Goal: Task Accomplishment & Management: Complete application form

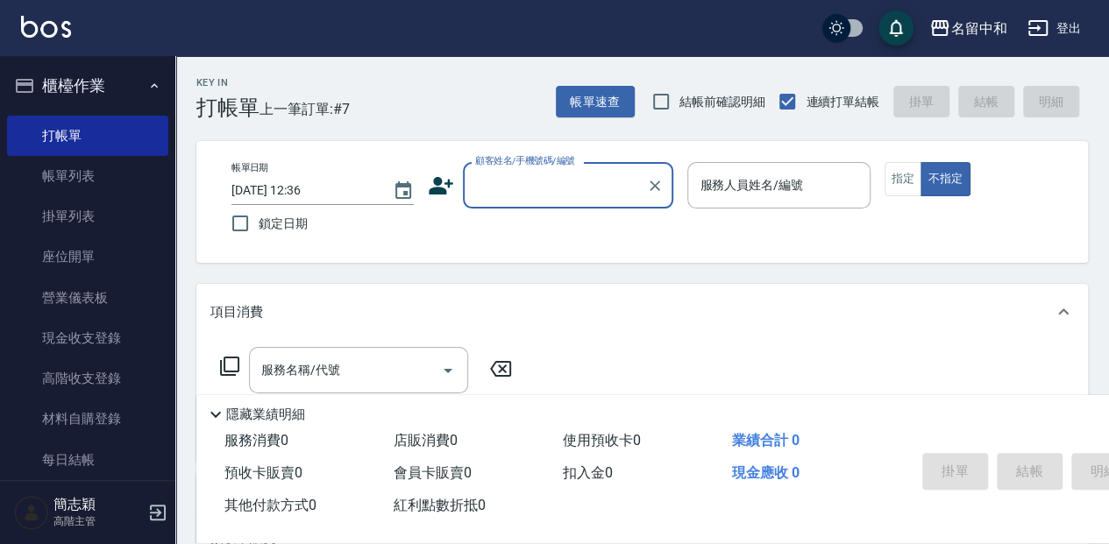
drag, startPoint x: 479, startPoint y: 184, endPoint x: 492, endPoint y: 201, distance: 21.2
click at [479, 184] on input "顧客姓名/手機號碼/編號" at bounding box center [555, 185] width 168 height 31
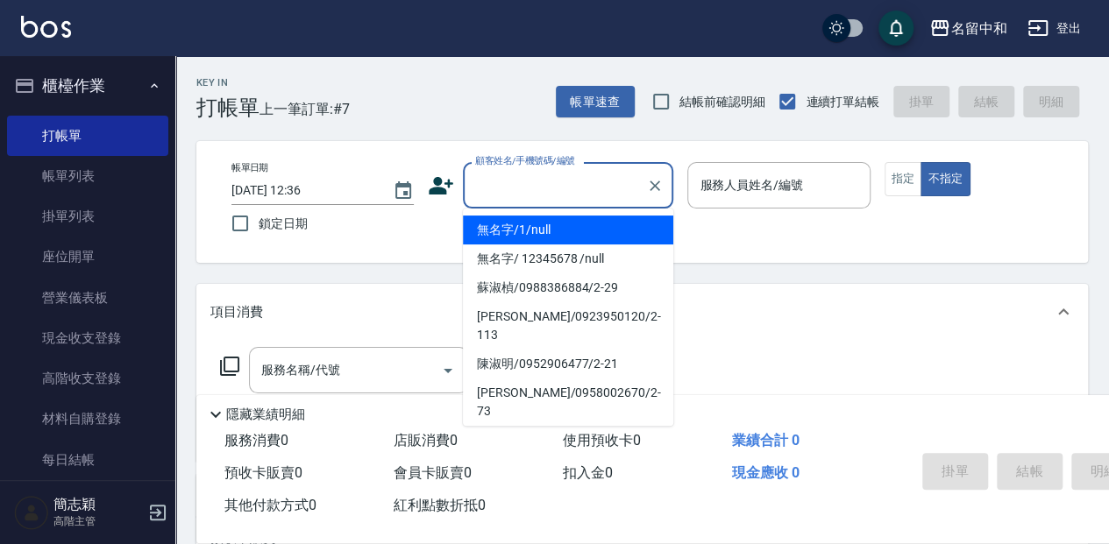
drag, startPoint x: 513, startPoint y: 231, endPoint x: 488, endPoint y: 220, distance: 27.1
click at [513, 232] on li "無名字/1/null" at bounding box center [568, 230] width 210 height 29
type input "無名字/1/null"
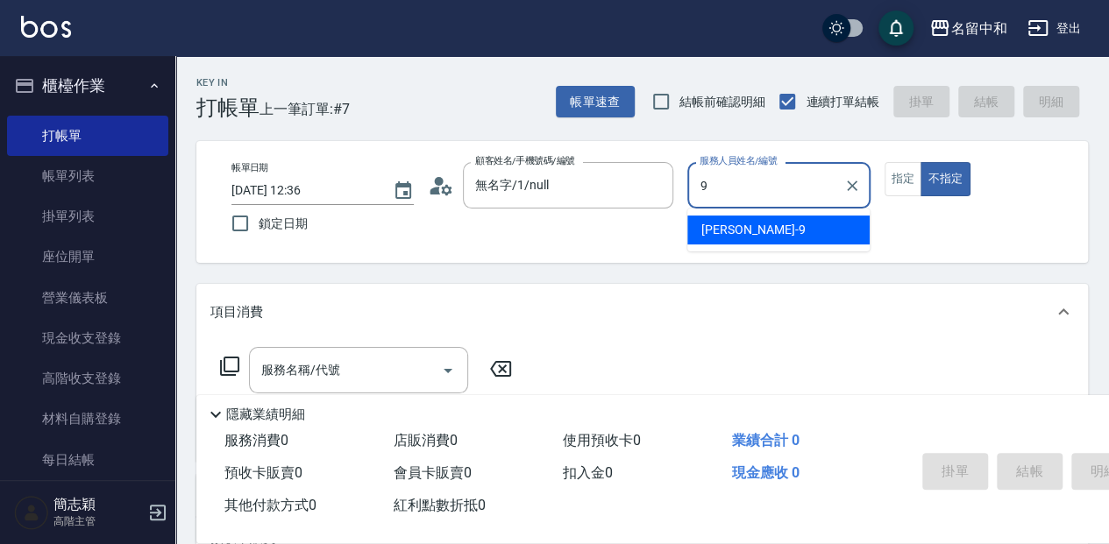
type input "[PERSON_NAME]-9"
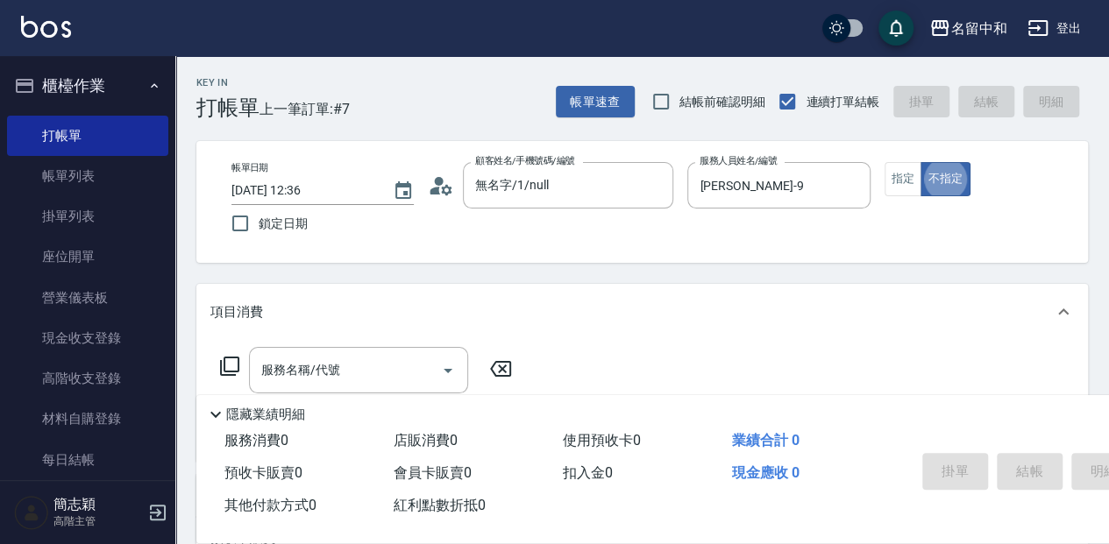
type button "false"
click at [904, 171] on button "指定" at bounding box center [903, 179] width 38 height 34
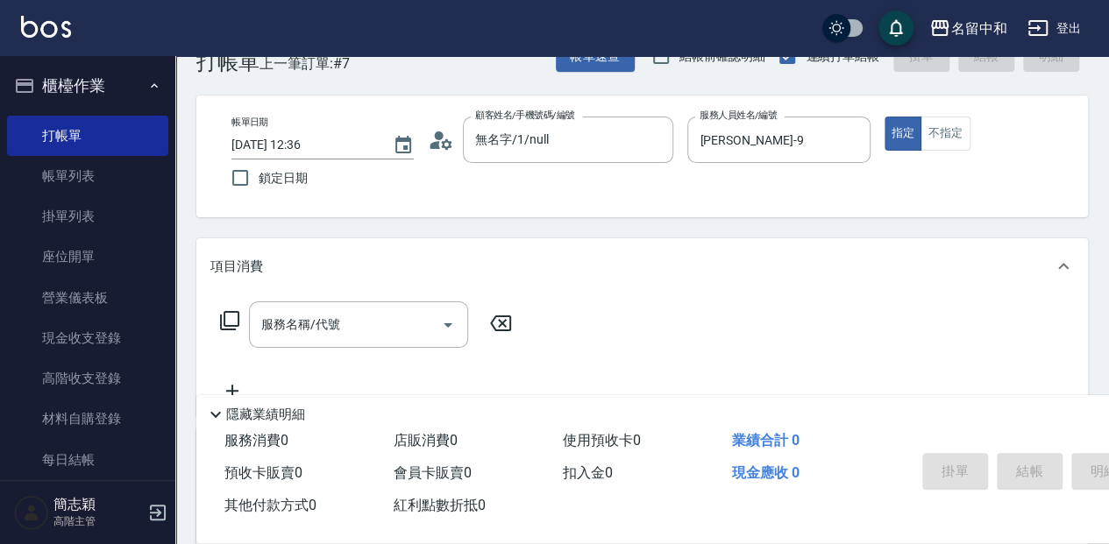
scroll to position [117, 0]
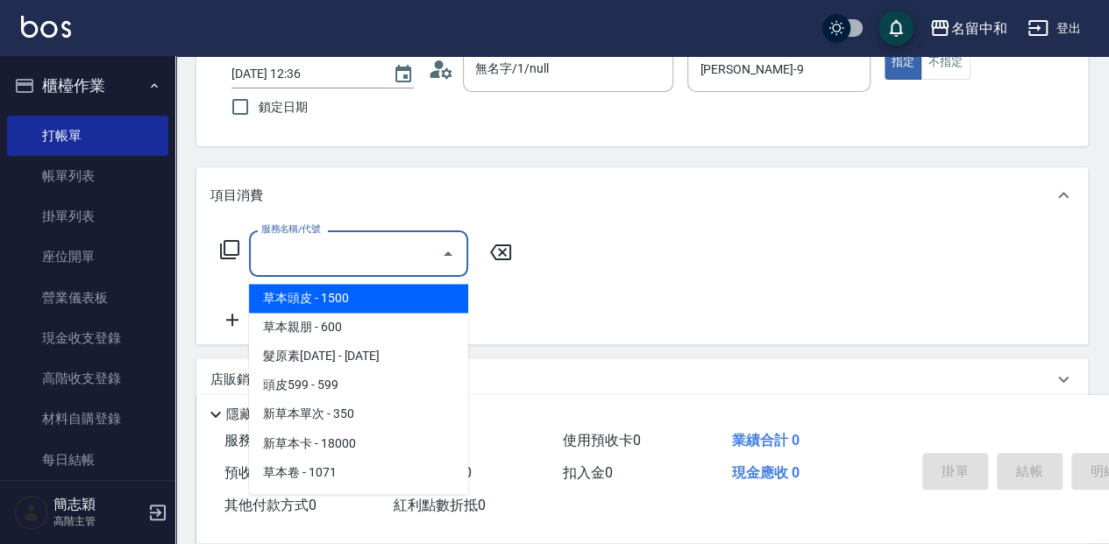
click at [398, 256] on input "服務名稱/代號" at bounding box center [345, 253] width 177 height 31
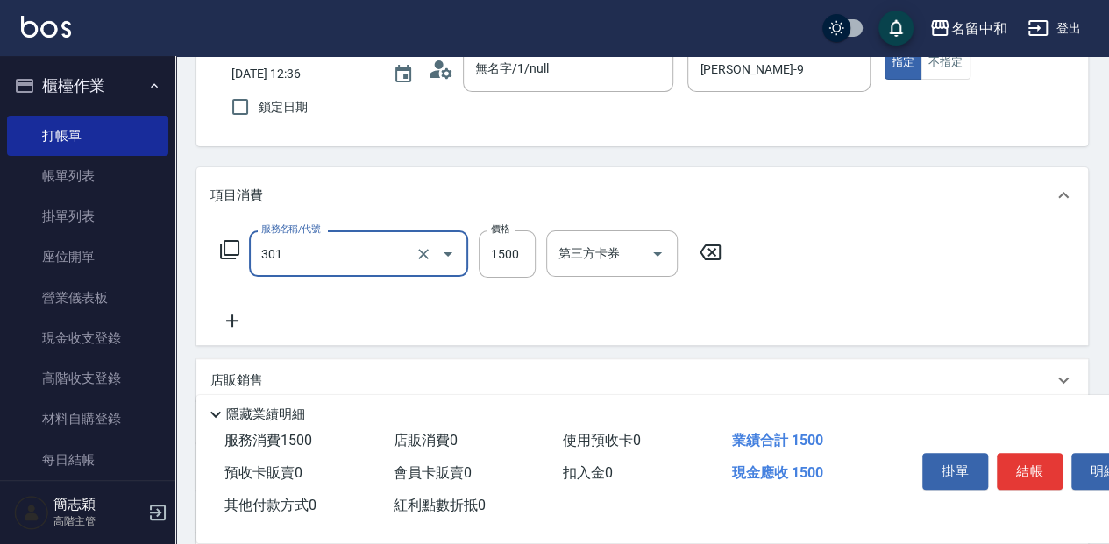
type input "燙髮(1500](301)"
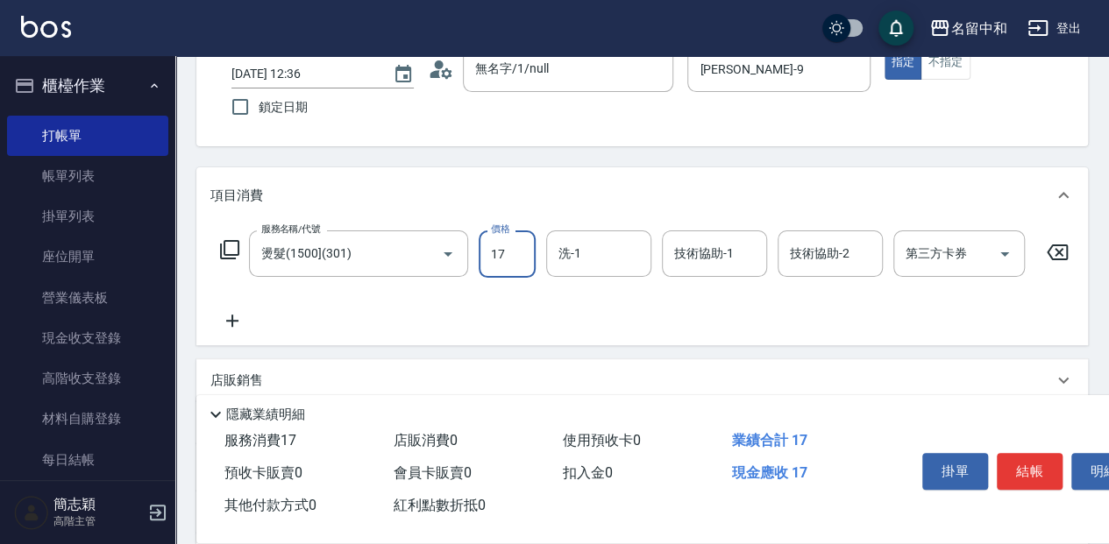
click at [514, 256] on input "17" at bounding box center [507, 253] width 57 height 47
type input "0"
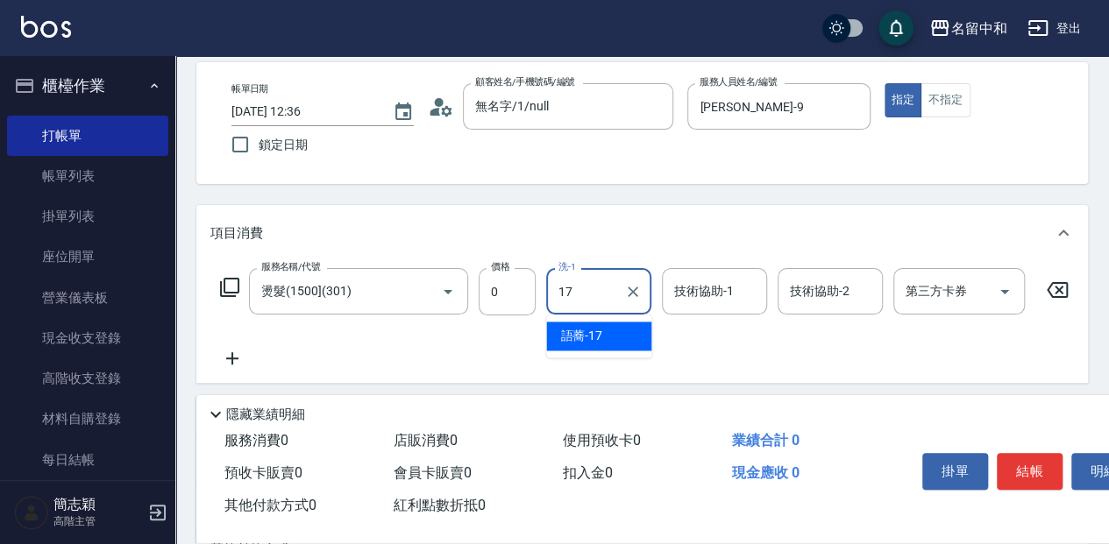
scroll to position [58, 0]
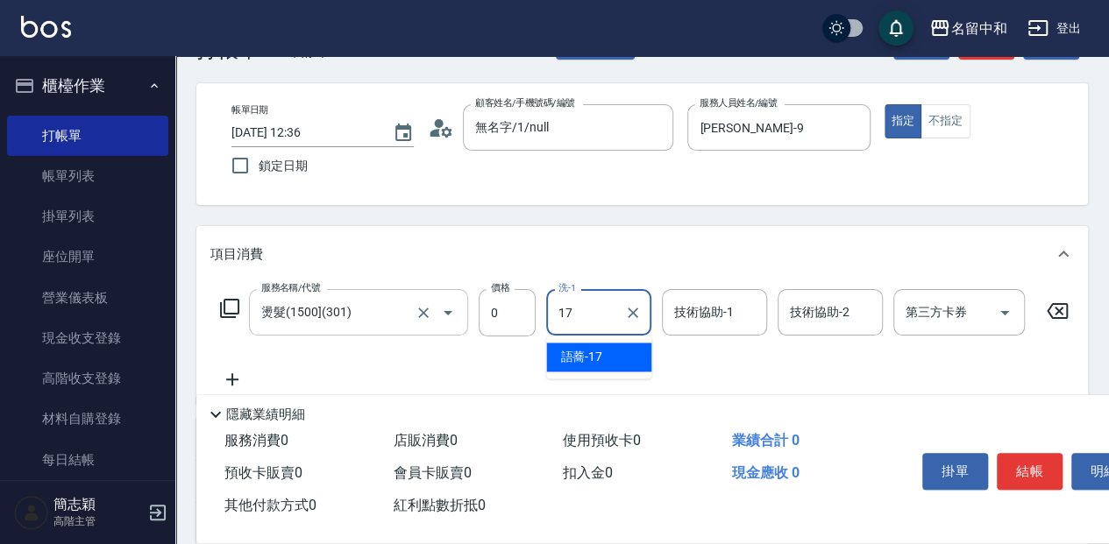
type input "17"
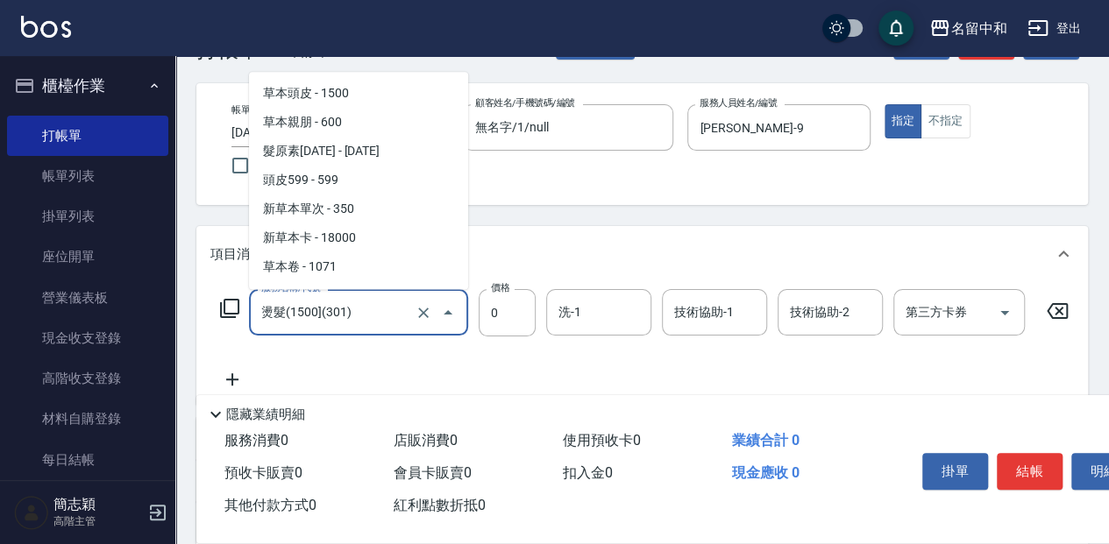
click at [401, 319] on input "燙髮(1500](301)" at bounding box center [334, 312] width 154 height 31
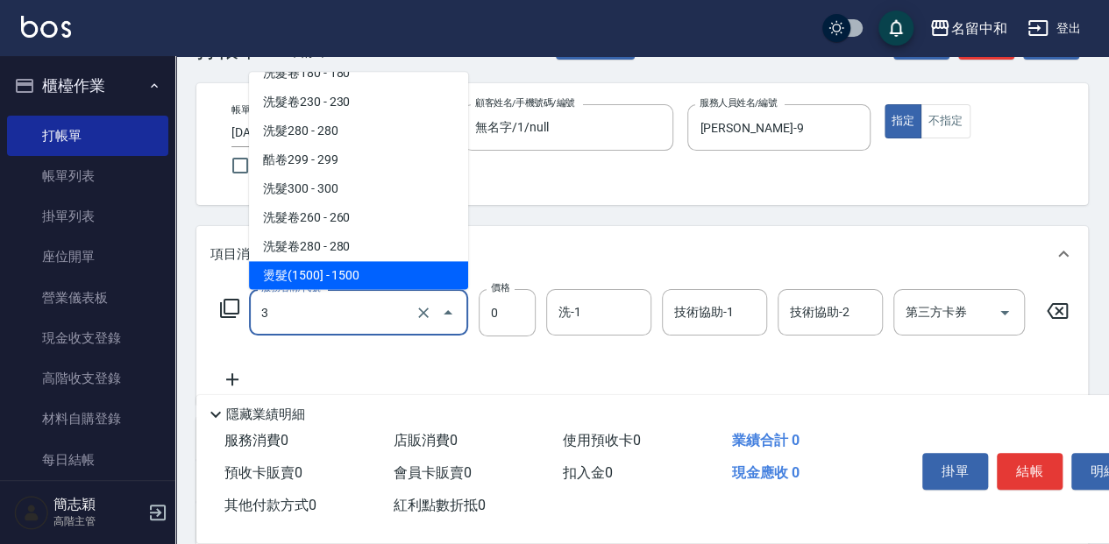
scroll to position [0, 0]
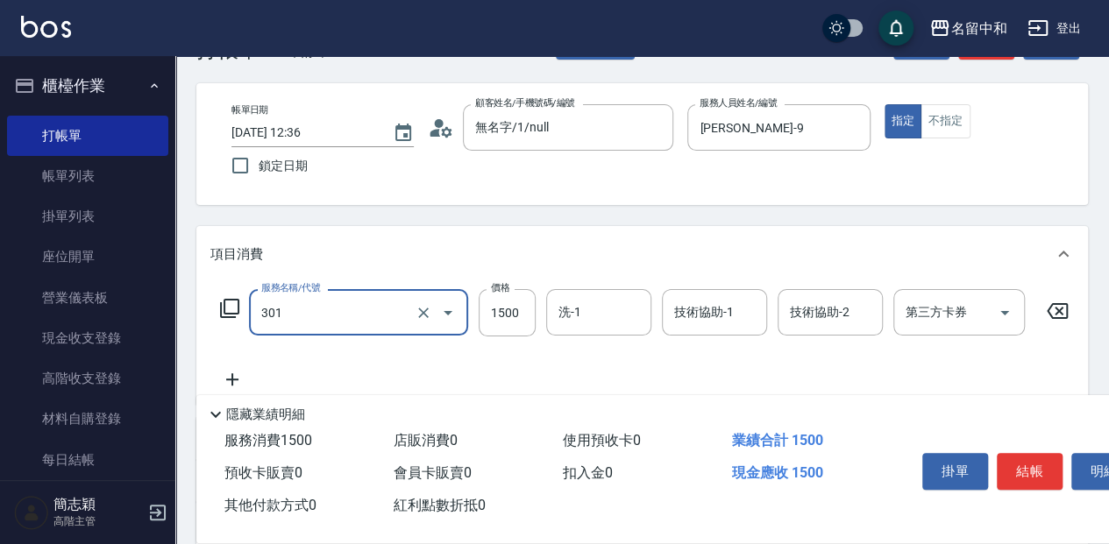
type input "燙髮(1500](301)"
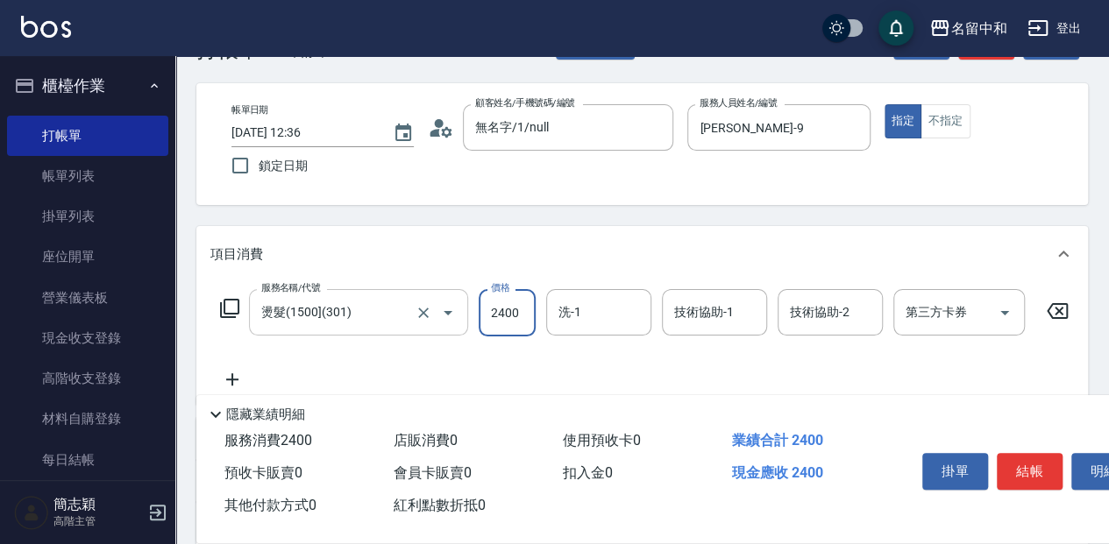
type input "2400"
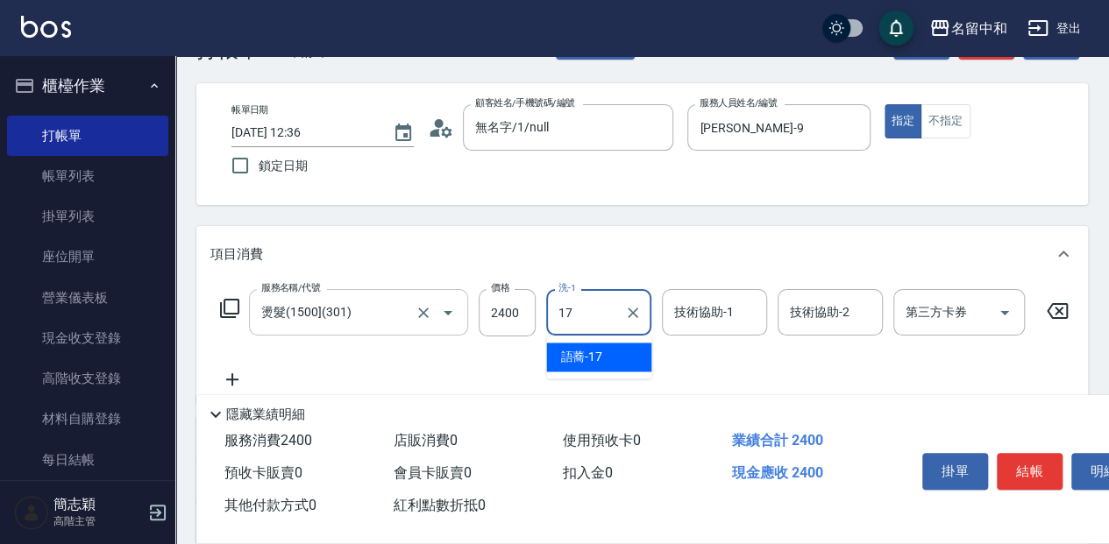
type input "語蕎-17"
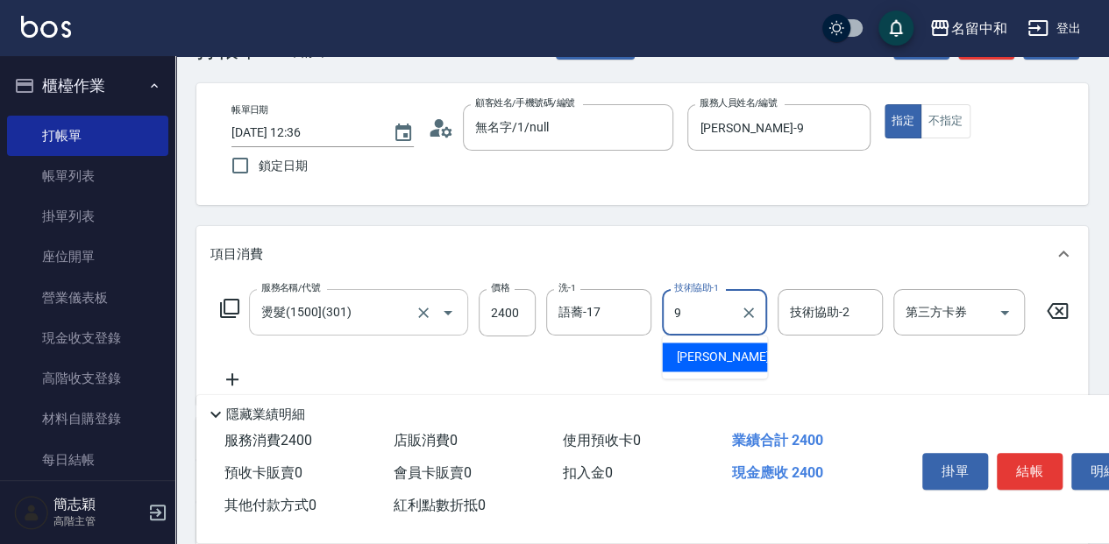
type input "[PERSON_NAME]-9"
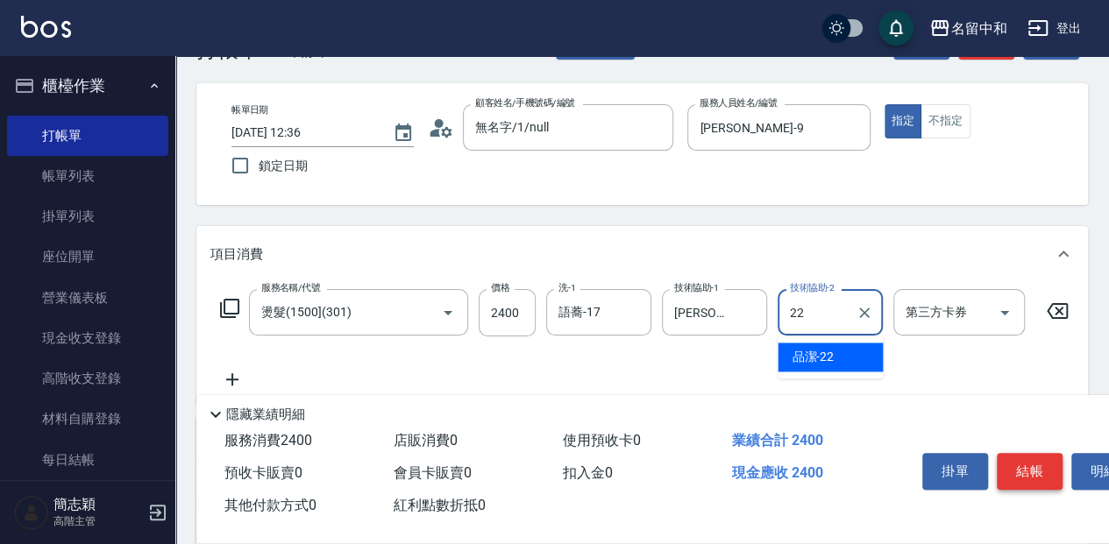
type input "22"
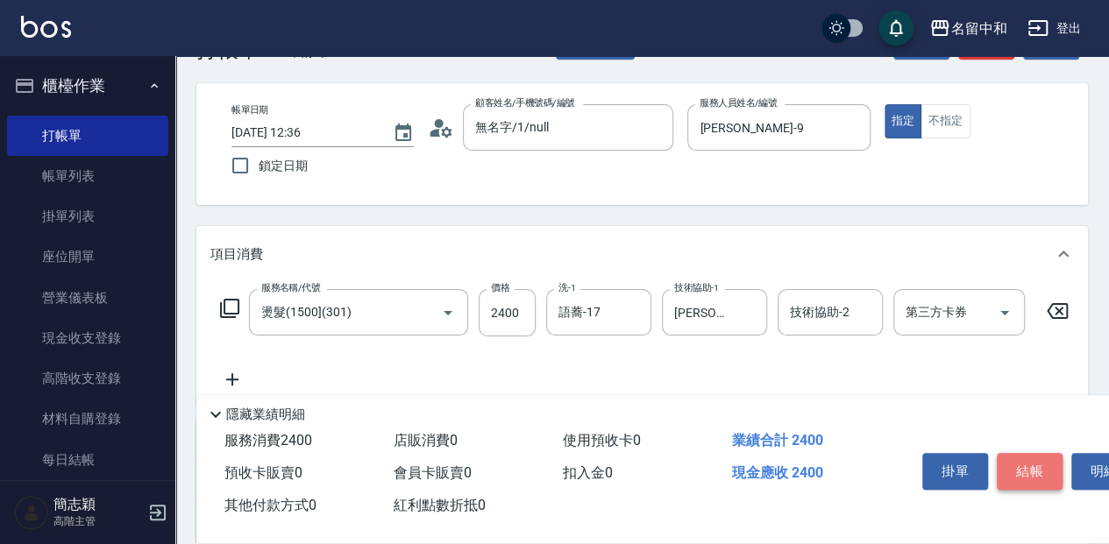
click at [1027, 473] on button "結帳" at bounding box center [1029, 471] width 66 height 37
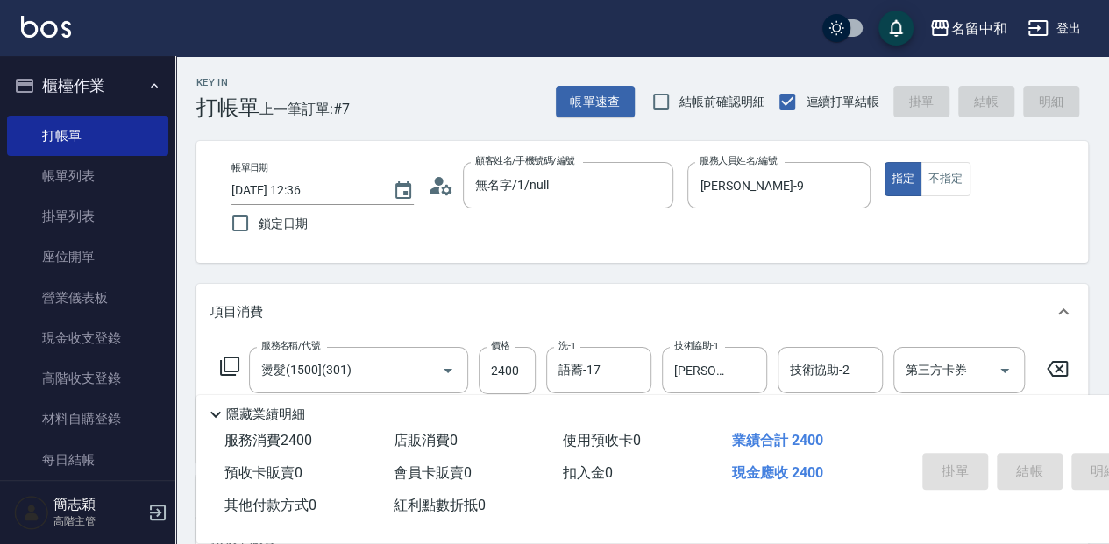
type input "[DATE] 13:33"
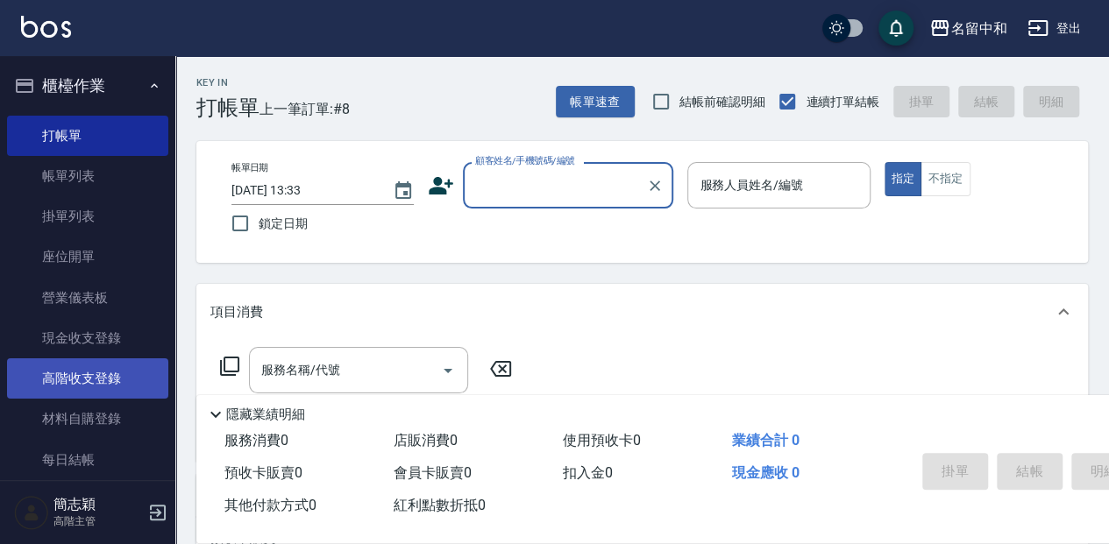
click at [91, 372] on link "高階收支登錄" at bounding box center [87, 378] width 161 height 40
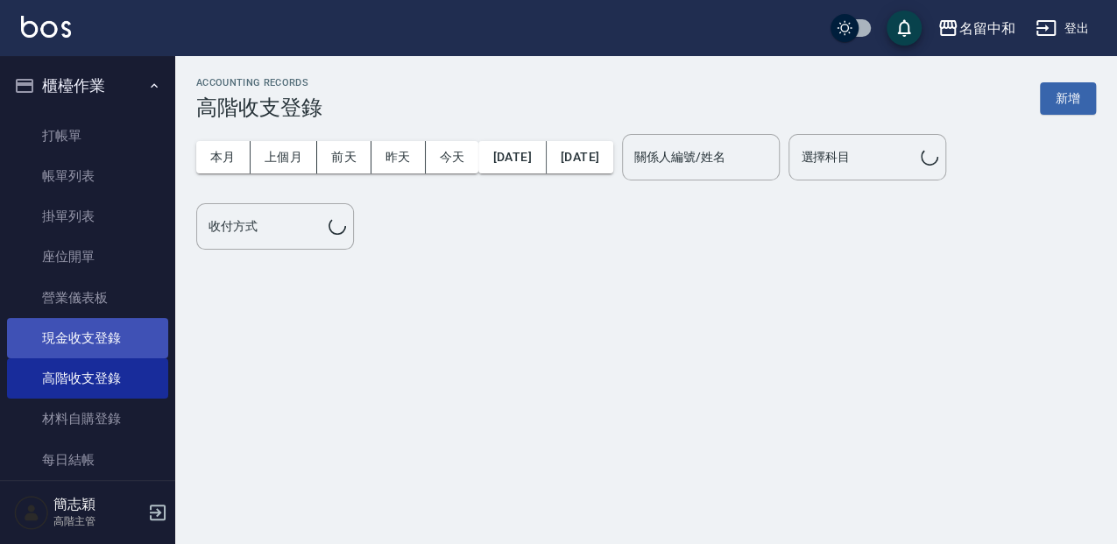
click at [115, 338] on link "現金收支登錄" at bounding box center [87, 338] width 161 height 40
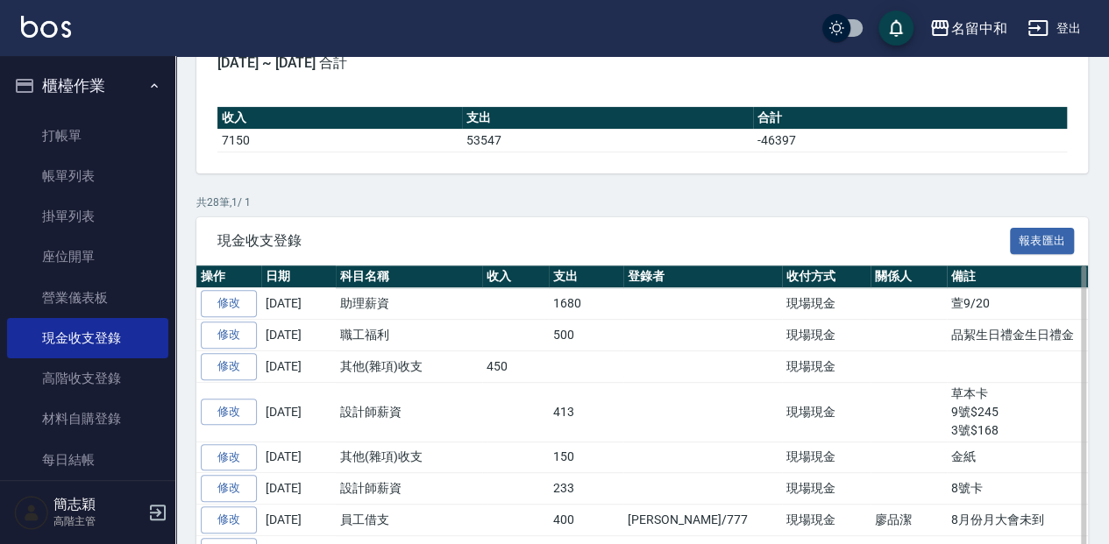
scroll to position [233, 0]
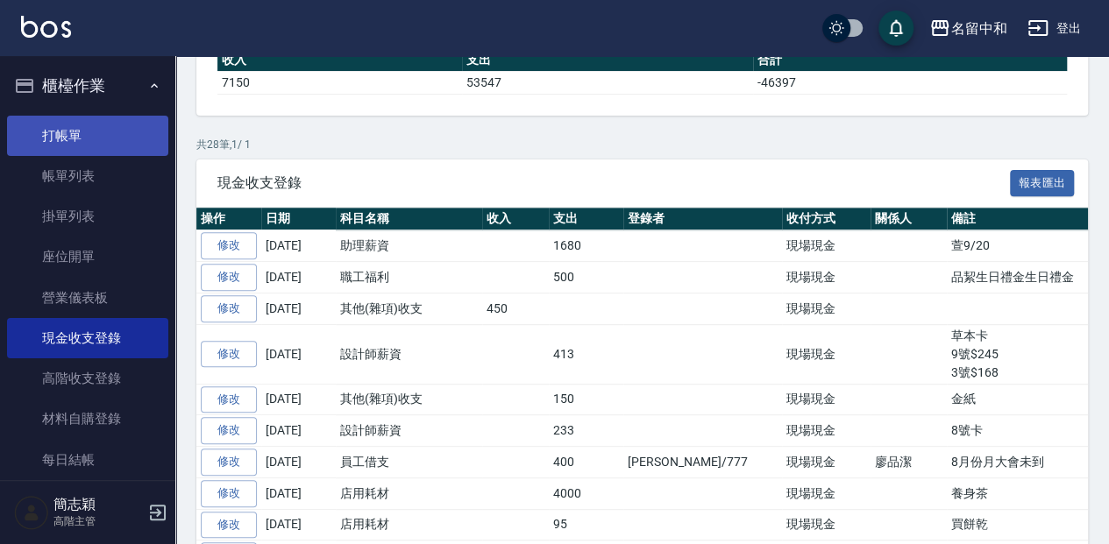
click at [112, 128] on link "打帳單" at bounding box center [87, 136] width 161 height 40
